Goal: Information Seeking & Learning: Check status

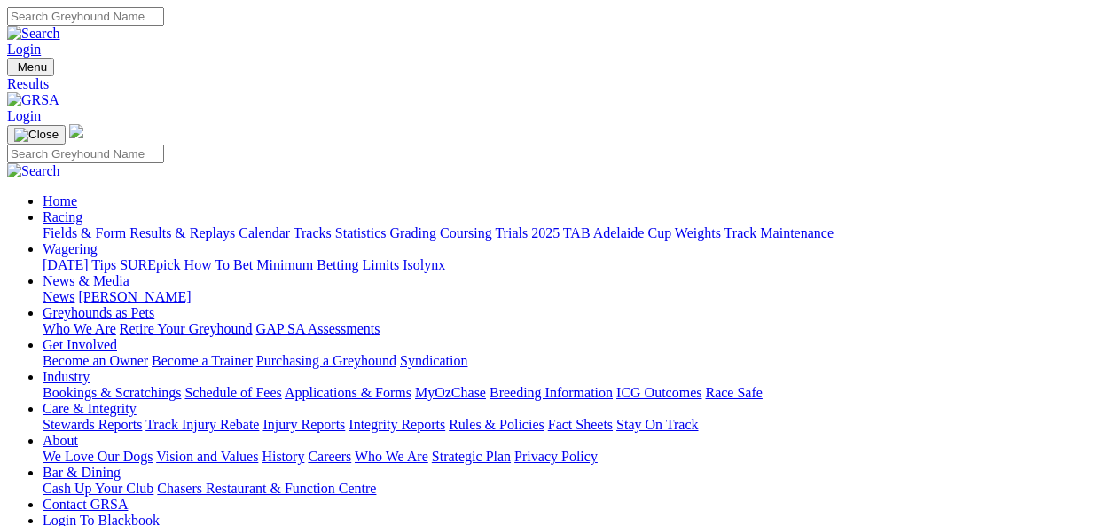
drag, startPoint x: 1088, startPoint y: 1, endPoint x: 1050, endPoint y: -50, distance: 62.8
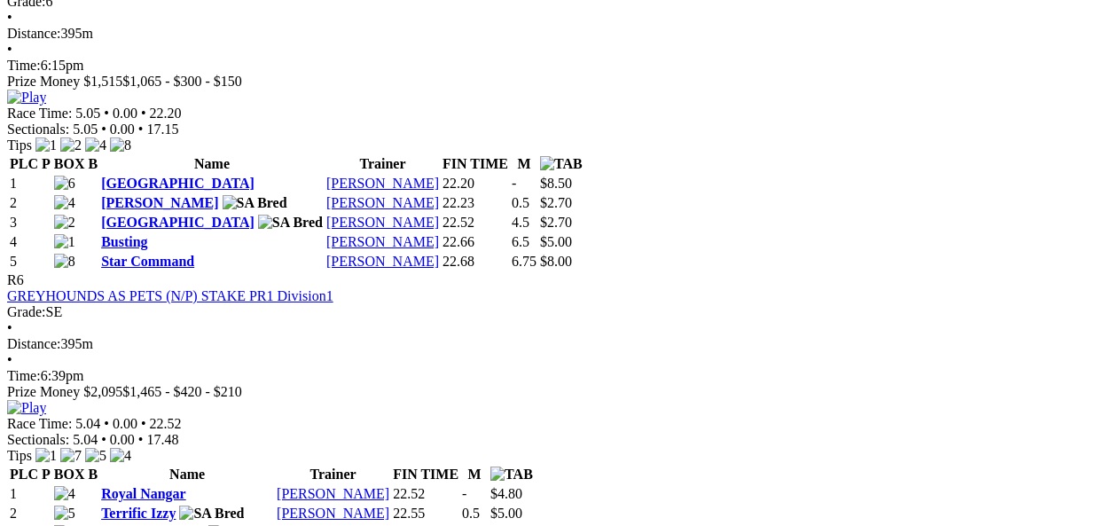
scroll to position [2211, 0]
